Goal: Task Accomplishment & Management: Complete application form

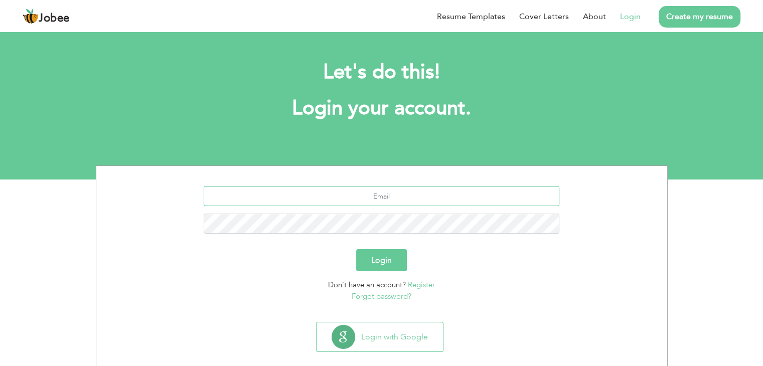
click at [397, 195] on input "text" at bounding box center [382, 196] width 356 height 20
type input "[EMAIL_ADDRESS][DOMAIN_NAME]"
click at [386, 256] on button "Login" at bounding box center [381, 260] width 51 height 22
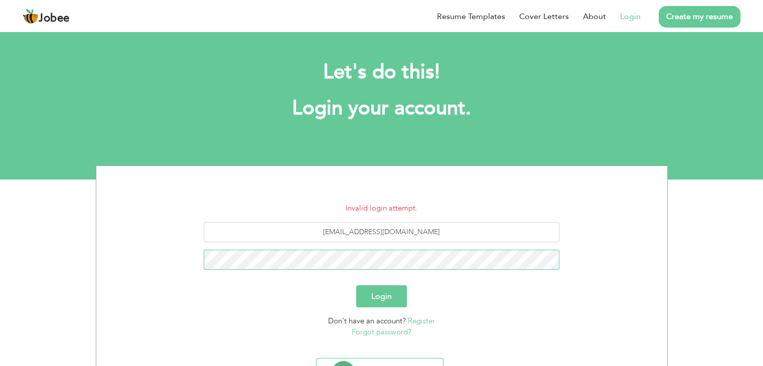
click at [356, 285] on button "Login" at bounding box center [381, 296] width 51 height 22
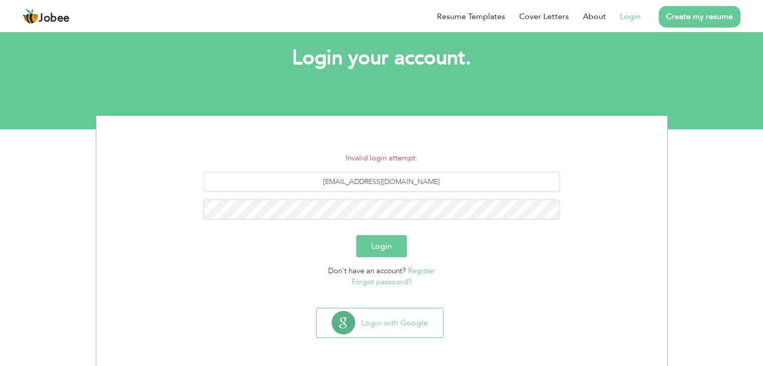
scroll to position [50, 0]
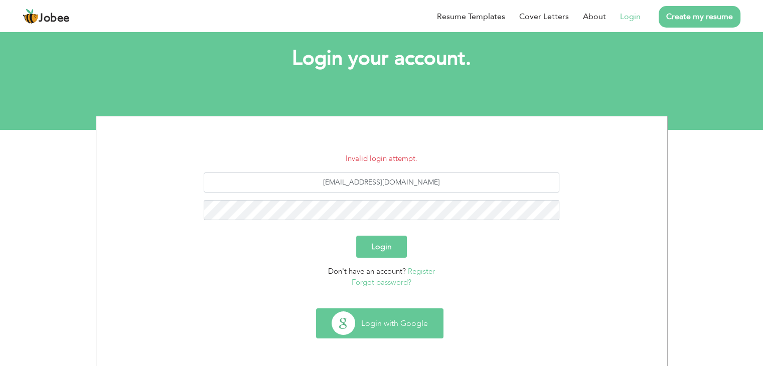
click at [374, 328] on button "Login with Google" at bounding box center [380, 323] width 126 height 29
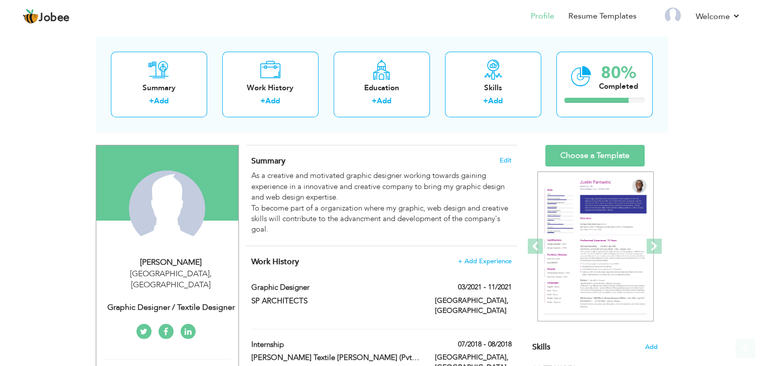
scroll to position [6, 0]
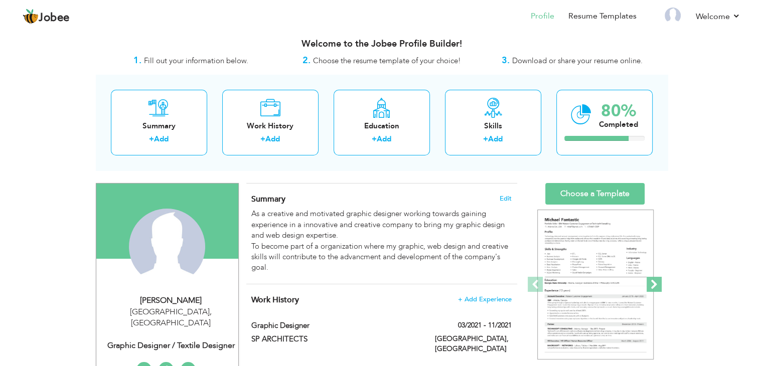
click at [658, 284] on span at bounding box center [654, 284] width 15 height 15
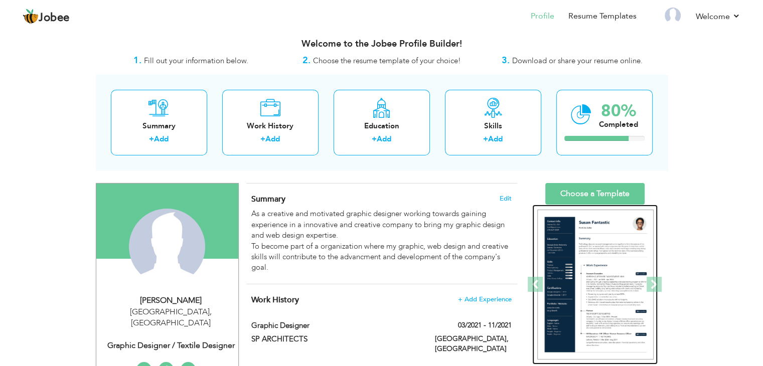
click at [594, 261] on img at bounding box center [595, 285] width 116 height 150
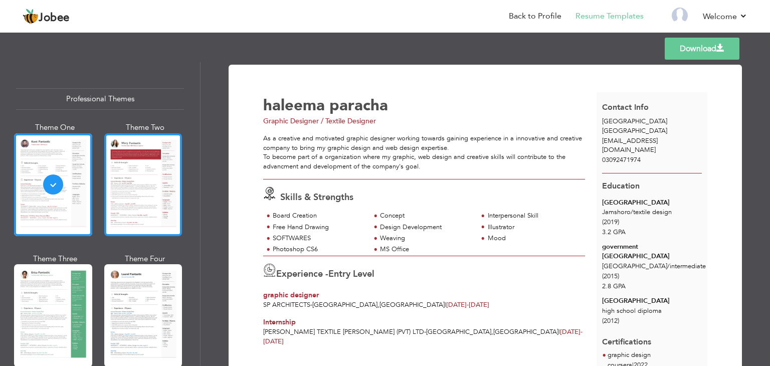
click at [147, 183] on div at bounding box center [143, 184] width 78 height 103
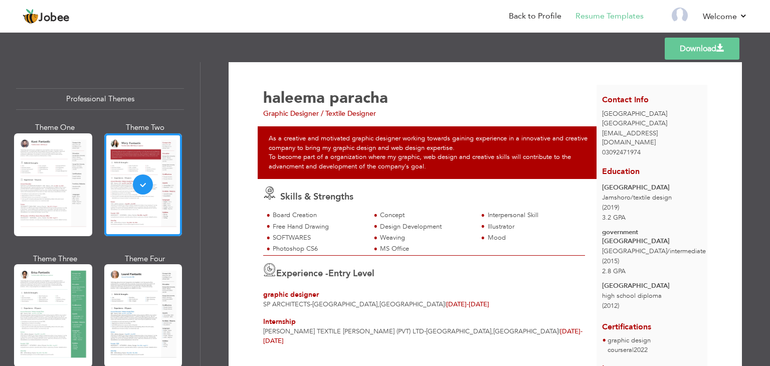
scroll to position [8, 0]
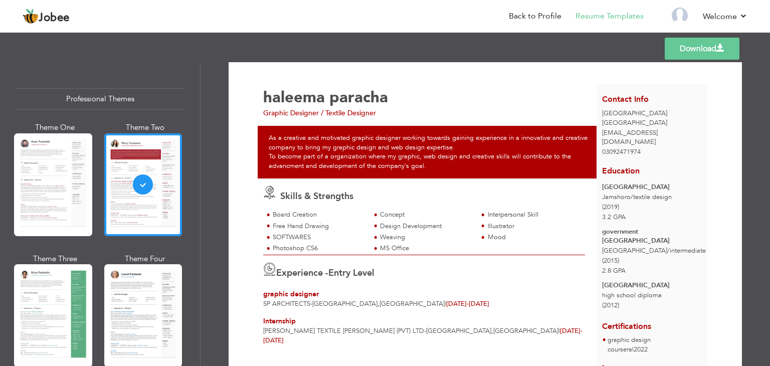
click at [703, 47] on link "Download" at bounding box center [702, 49] width 75 height 22
click at [633, 147] on span "03092471974" at bounding box center [621, 151] width 39 height 9
click at [645, 147] on div "03092471974" at bounding box center [652, 152] width 111 height 10
click at [631, 147] on span "03092471974" at bounding box center [621, 151] width 39 height 9
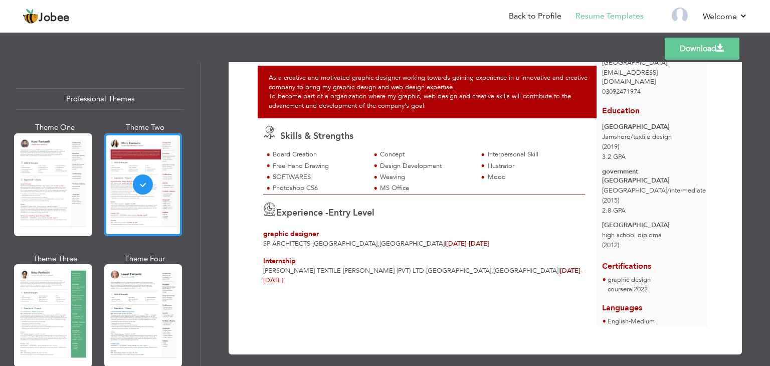
scroll to position [0, 0]
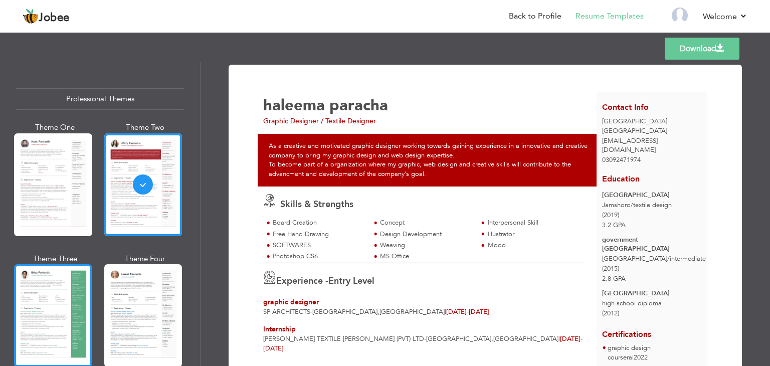
click at [63, 294] on div at bounding box center [53, 315] width 78 height 103
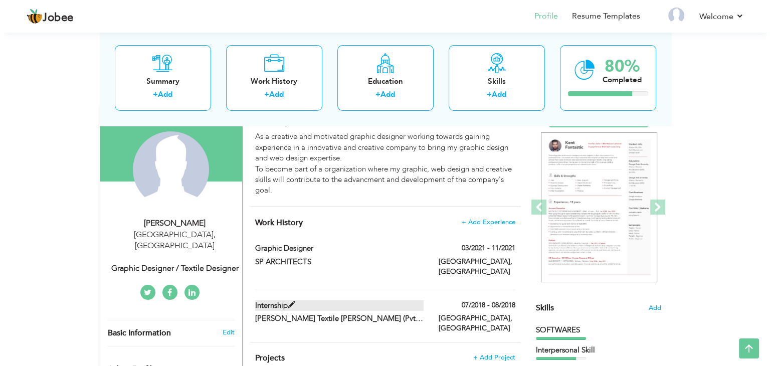
scroll to position [187, 0]
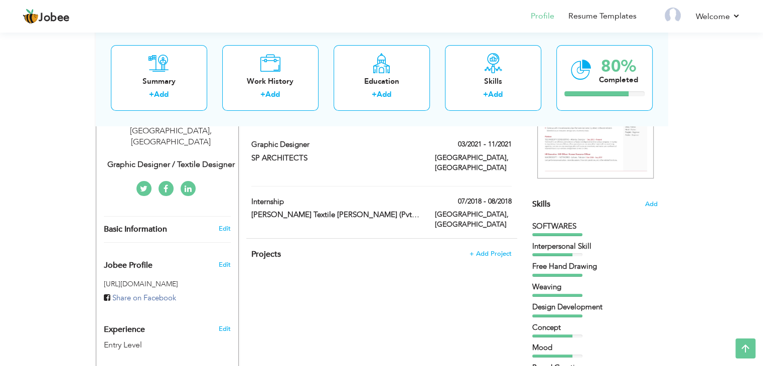
click at [187, 224] on div "Basic Information" at bounding box center [155, 229] width 118 height 11
type input "haleema"
type input "paracha"
type input "03092471974"
select select "number:166"
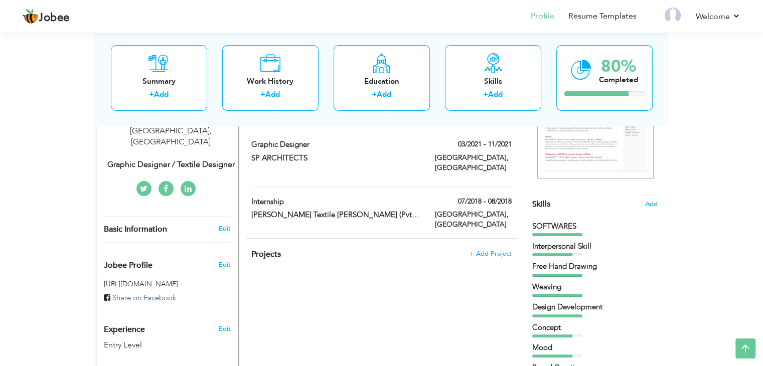
type input "[GEOGRAPHIC_DATA]"
select select "number:1"
type input "Graphic Designer / Textile Designer"
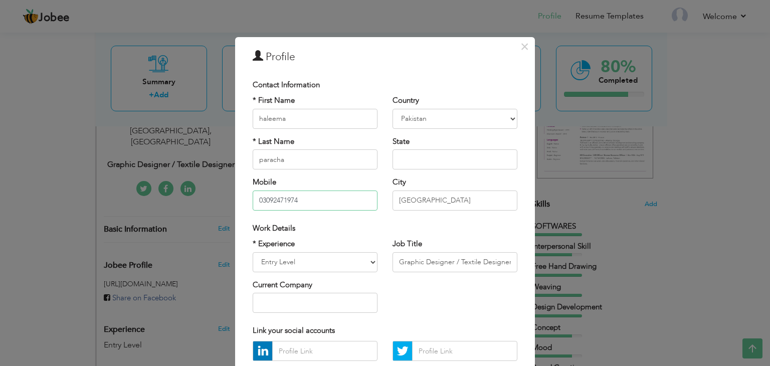
click at [308, 201] on input "03092471974" at bounding box center [315, 201] width 125 height 20
type input "03363033168"
click at [444, 167] on input "text" at bounding box center [455, 159] width 125 height 20
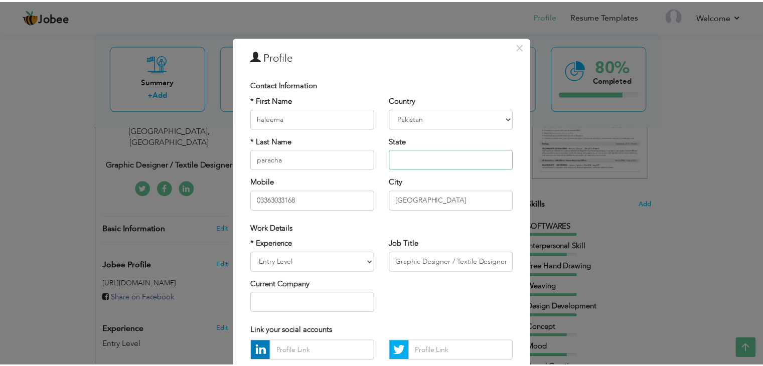
scroll to position [91, 0]
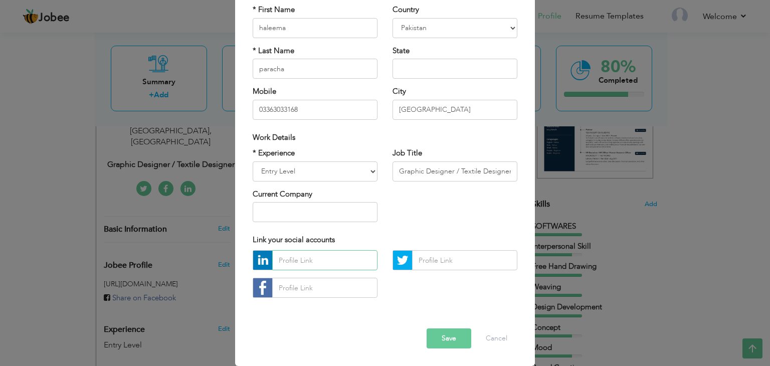
click at [332, 258] on input "text" at bounding box center [324, 260] width 105 height 20
click at [376, 299] on div at bounding box center [315, 277] width 140 height 55
click at [449, 346] on button "Save" at bounding box center [449, 339] width 45 height 20
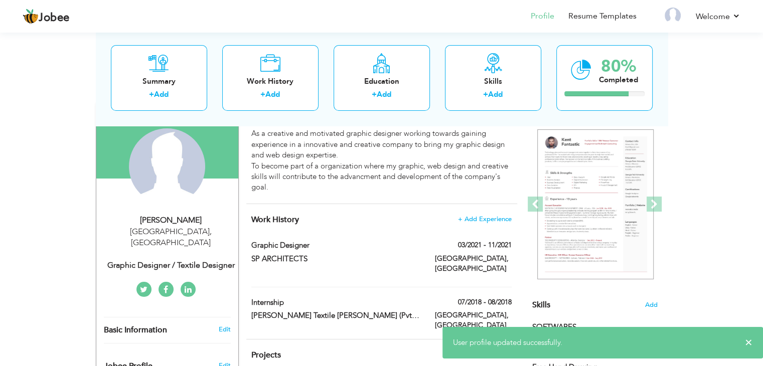
scroll to position [81, 0]
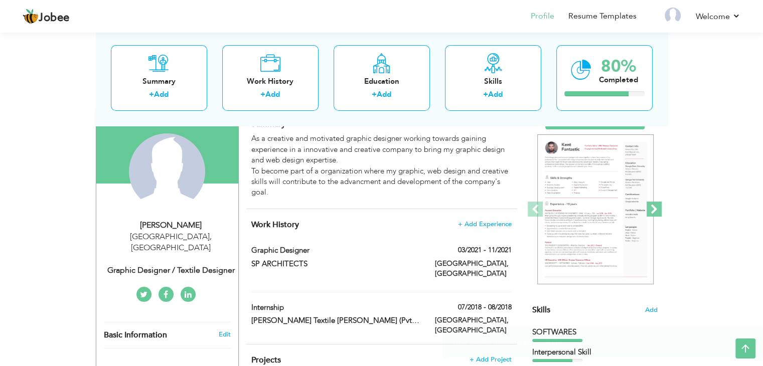
click at [652, 207] on span at bounding box center [654, 209] width 15 height 15
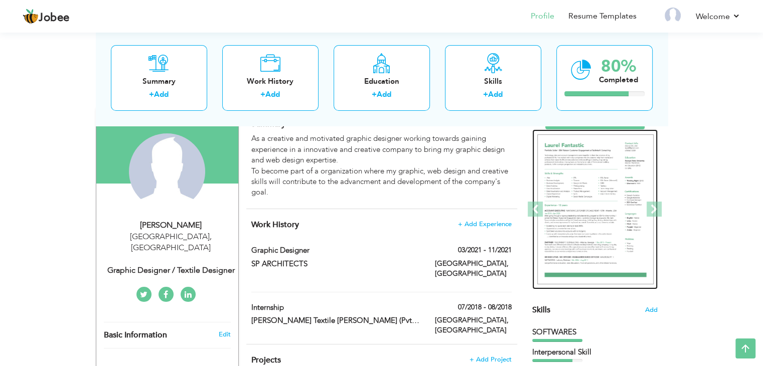
click at [613, 213] on img at bounding box center [595, 209] width 116 height 150
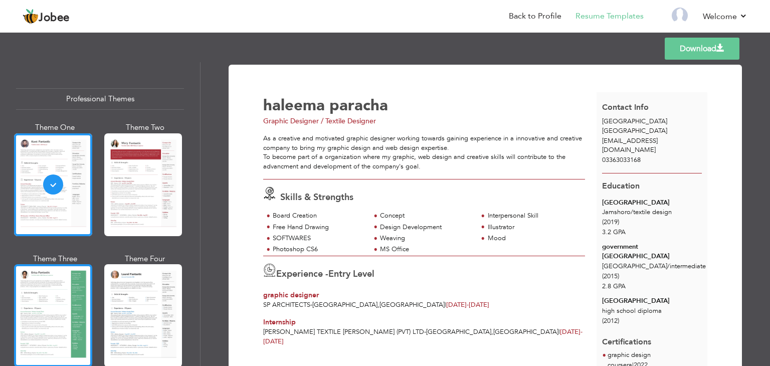
click at [47, 293] on div at bounding box center [53, 315] width 78 height 103
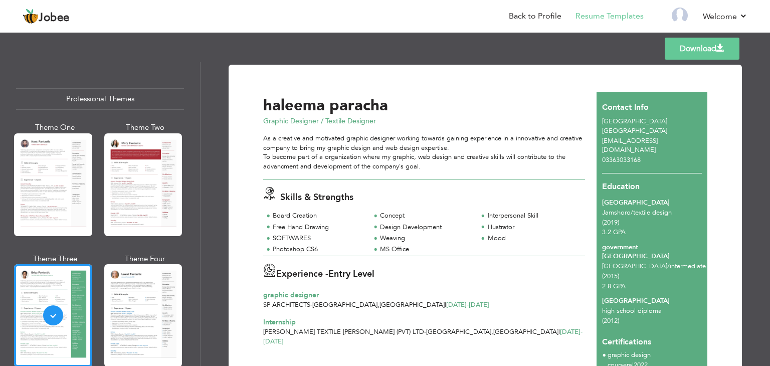
click at [703, 51] on link "Download" at bounding box center [702, 49] width 75 height 22
